Goal: Task Accomplishment & Management: Use online tool/utility

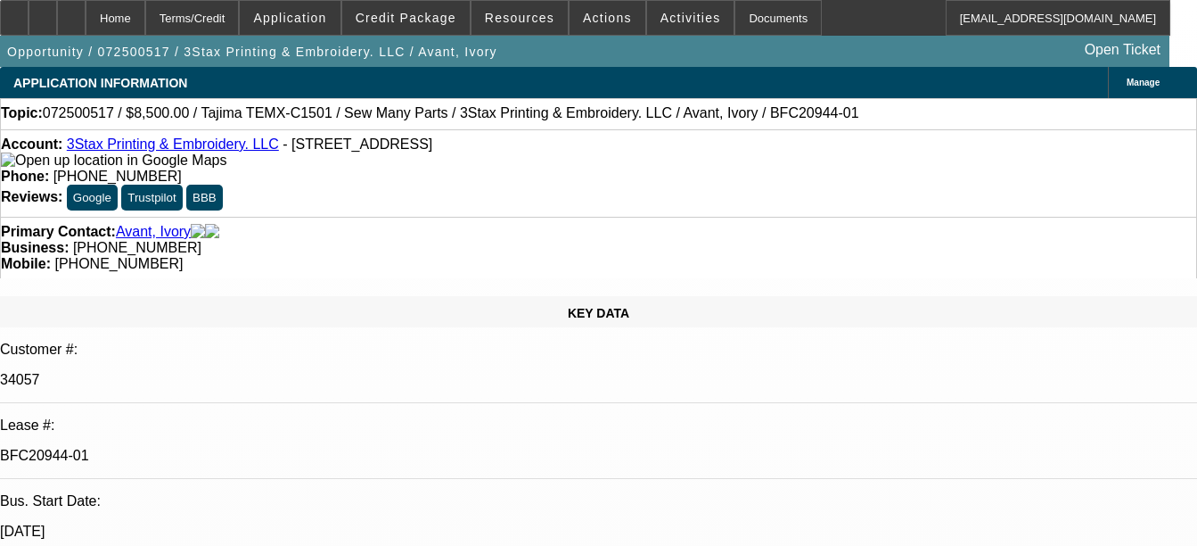
select select "0"
select select "0.1"
select select "0"
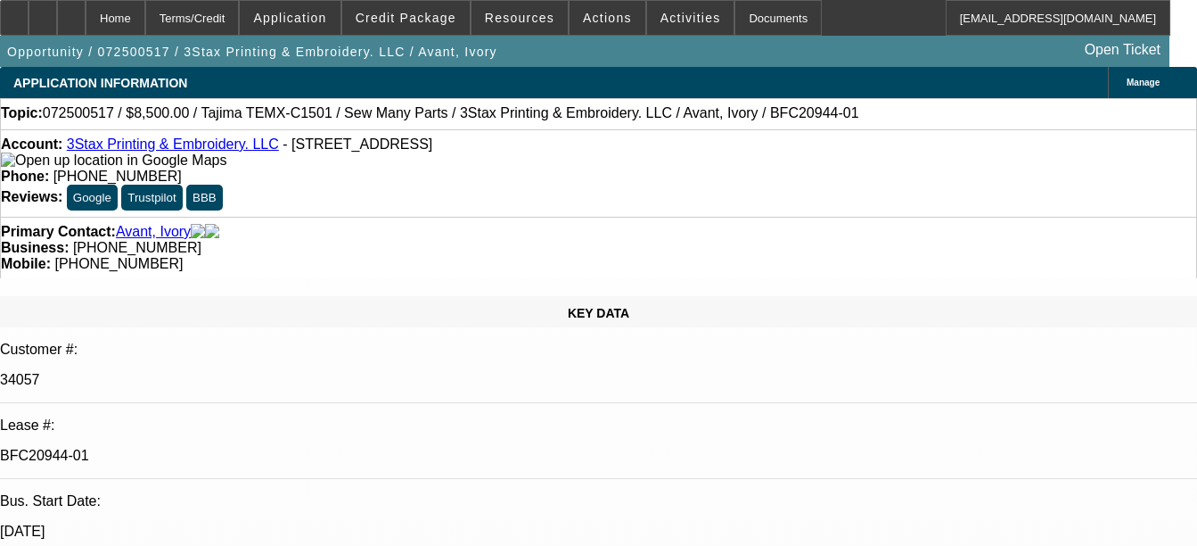
select select "0"
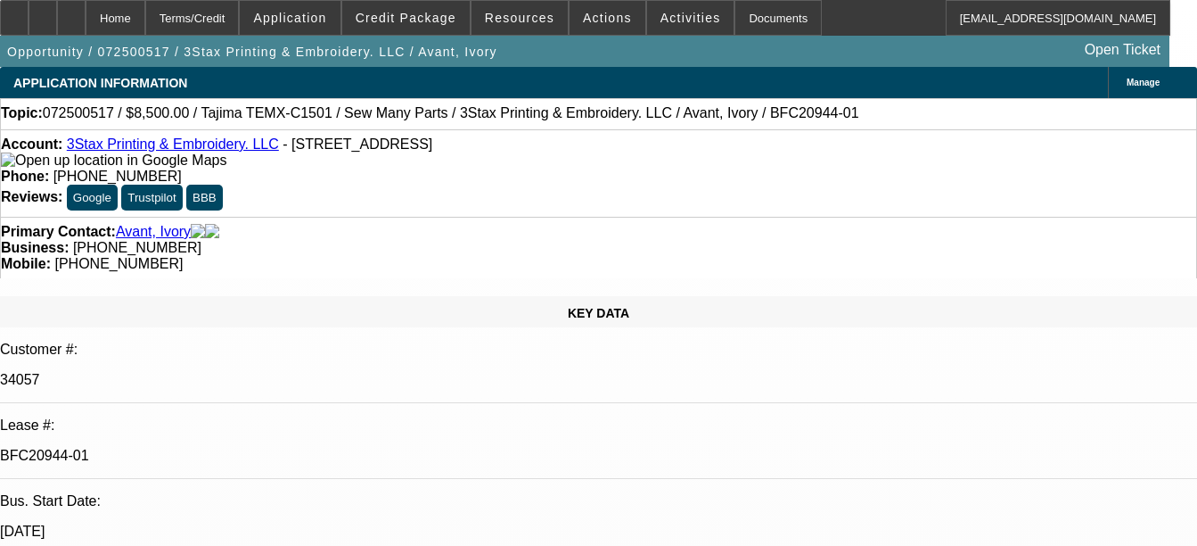
select select "2"
select select "0"
select select "1"
select select "2"
select select "4"
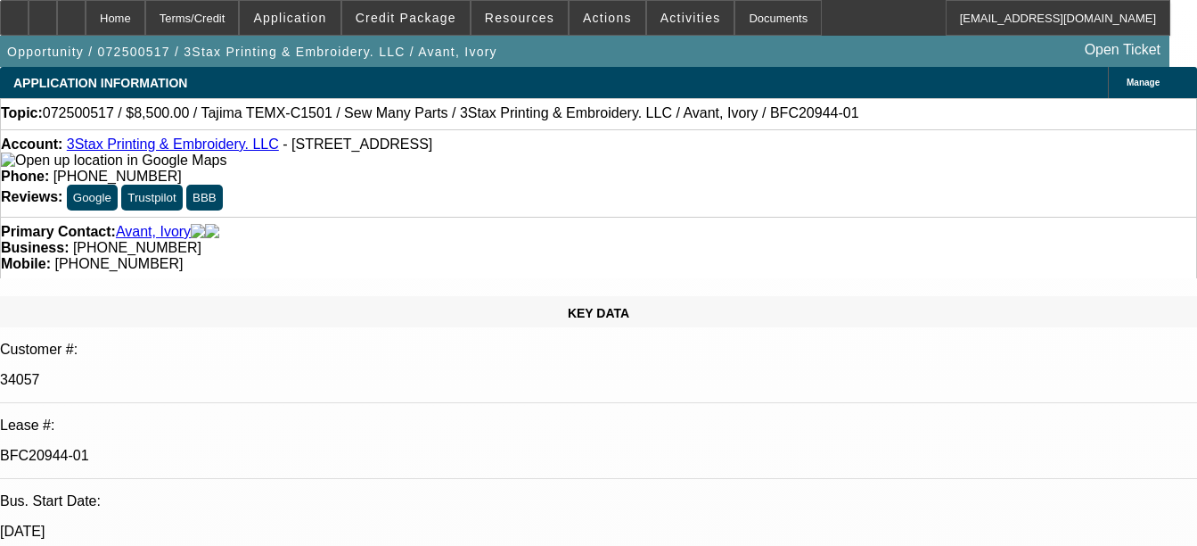
select select "1"
select select "2"
select select "6"
select select "1"
select select "2"
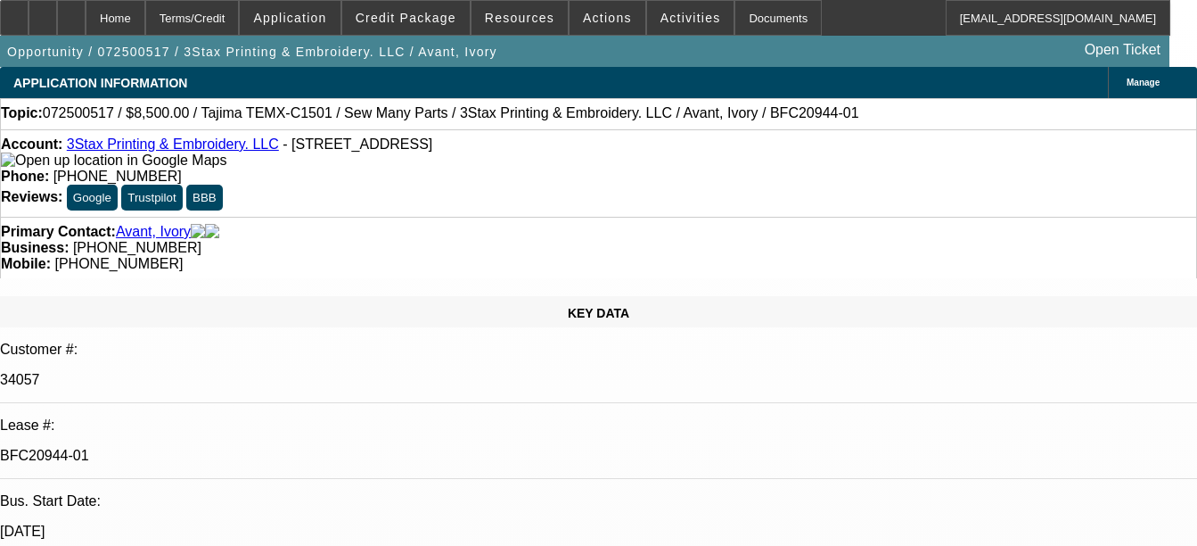
select select "6"
select select "1"
select select "2"
select select "6"
